Goal: Task Accomplishment & Management: Complete application form

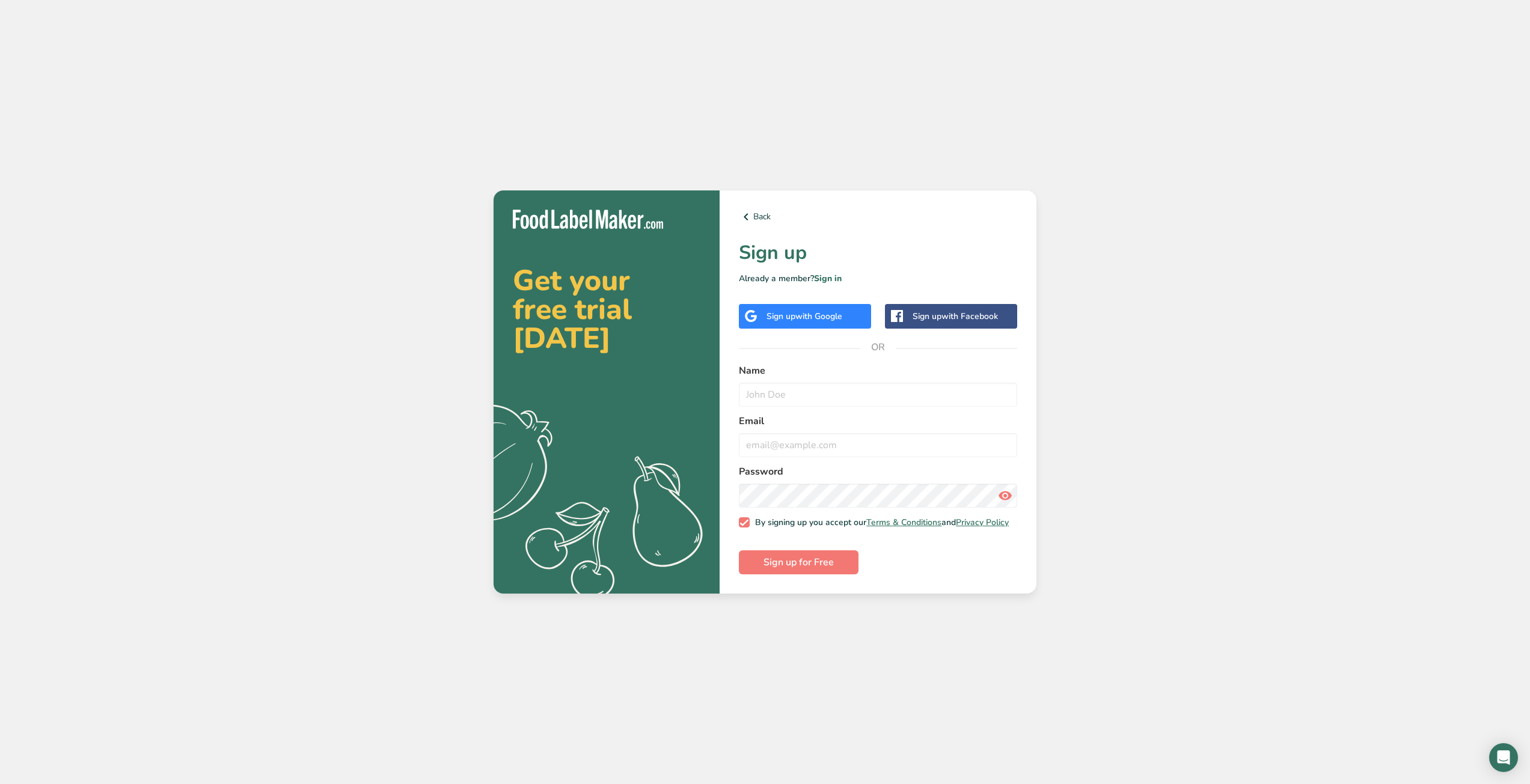
click at [764, 316] on div "Sign up with Google" at bounding box center [805, 317] width 133 height 25
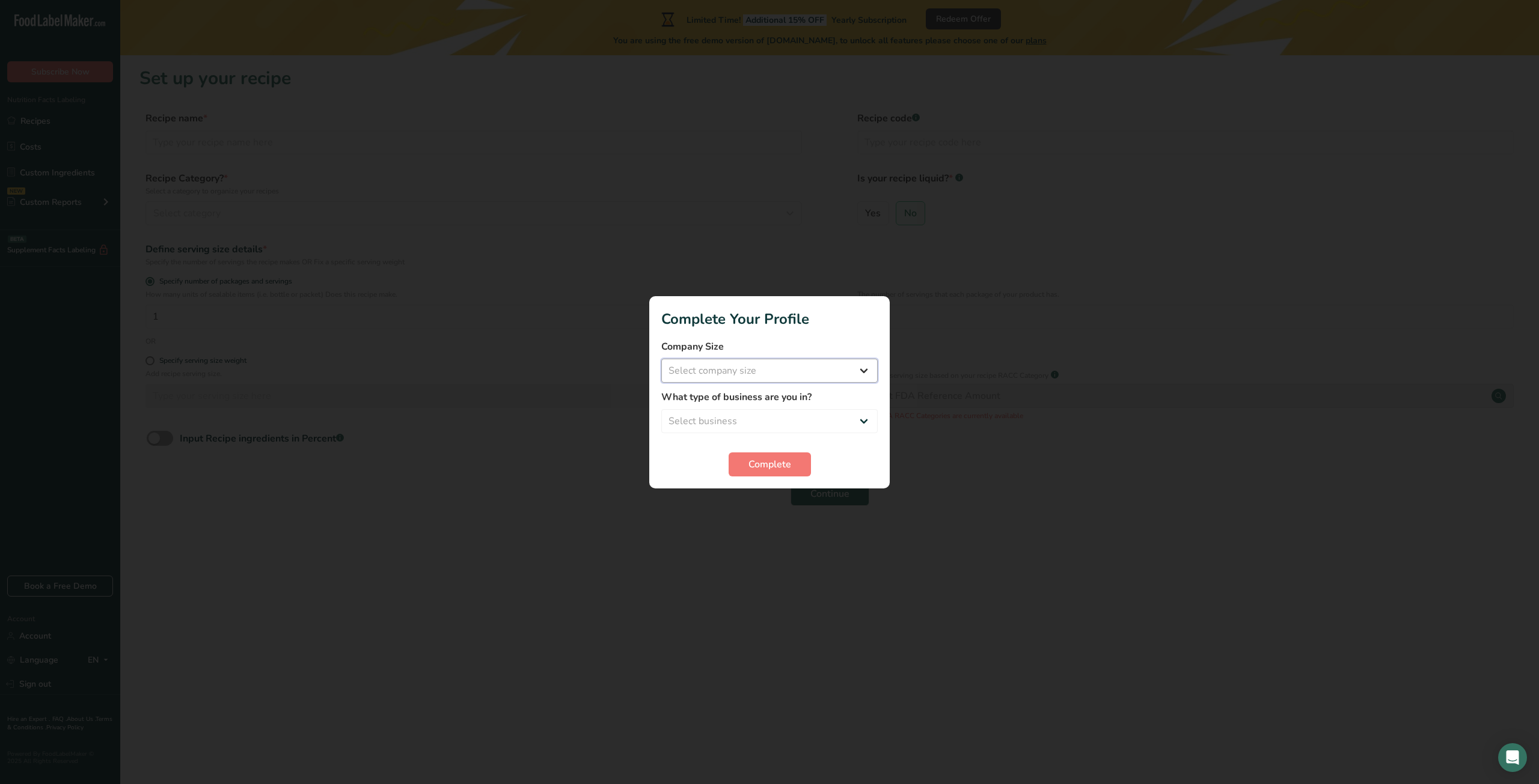
click at [867, 373] on select "Select company size Fewer than 10 Employees 10 to 50 Employees 51 to 500 Employ…" at bounding box center [770, 370] width 216 height 24
select select "1"
click at [662, 359] on select "Select company size Fewer than 10 Employees 10 to 50 Employees 51 to 500 Employ…" at bounding box center [770, 370] width 216 height 24
click at [799, 419] on select "Select business Packaged Food Manufacturer Restaurant & Cafe Bakery Meal Plans …" at bounding box center [770, 421] width 216 height 24
select select "8"
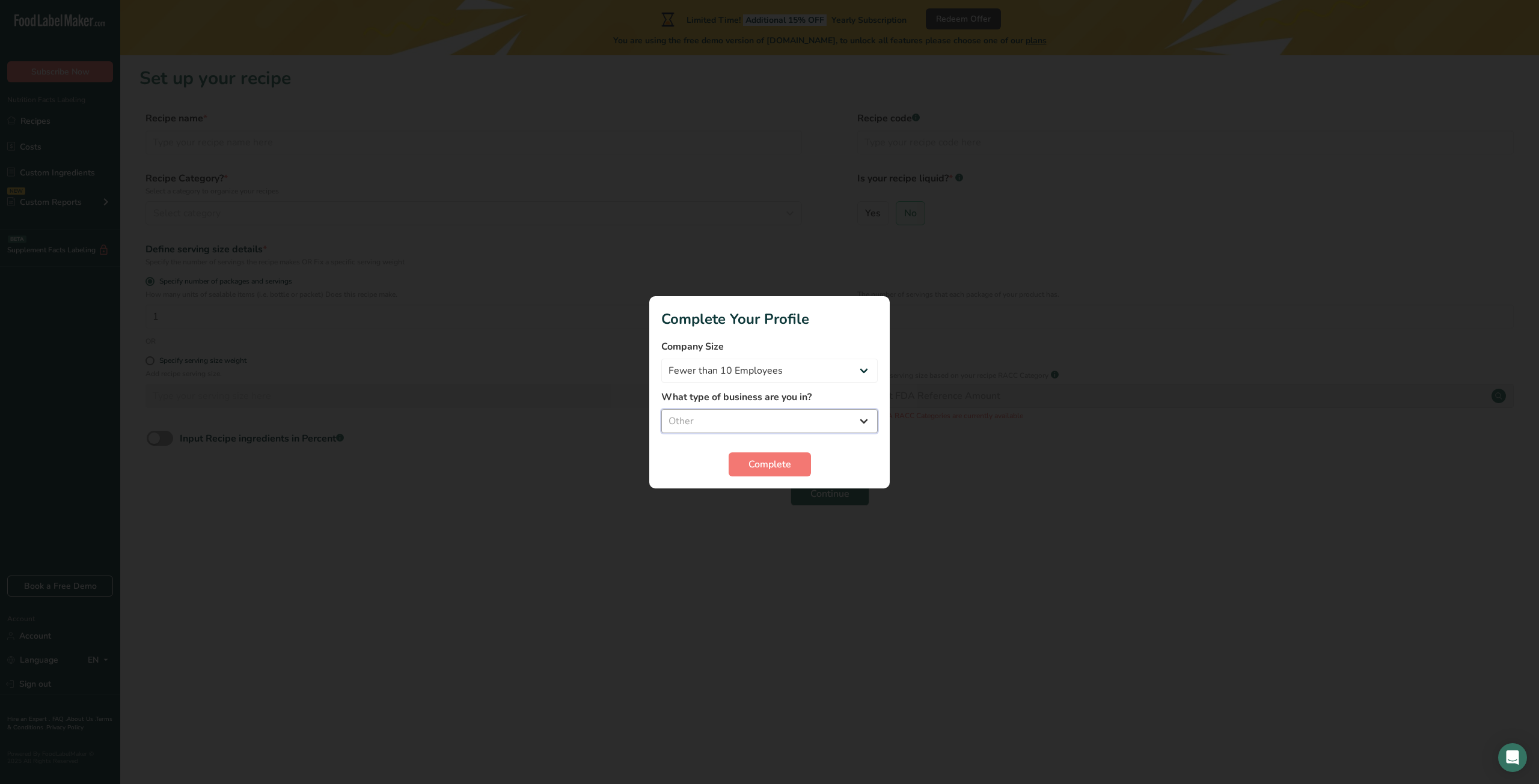
click at [662, 409] on select "Select business Packaged Food Manufacturer Restaurant & Cafe Bakery Meal Plans …" at bounding box center [770, 421] width 216 height 24
click at [799, 467] on button "Complete" at bounding box center [770, 464] width 82 height 24
